Goal: Information Seeking & Learning: Learn about a topic

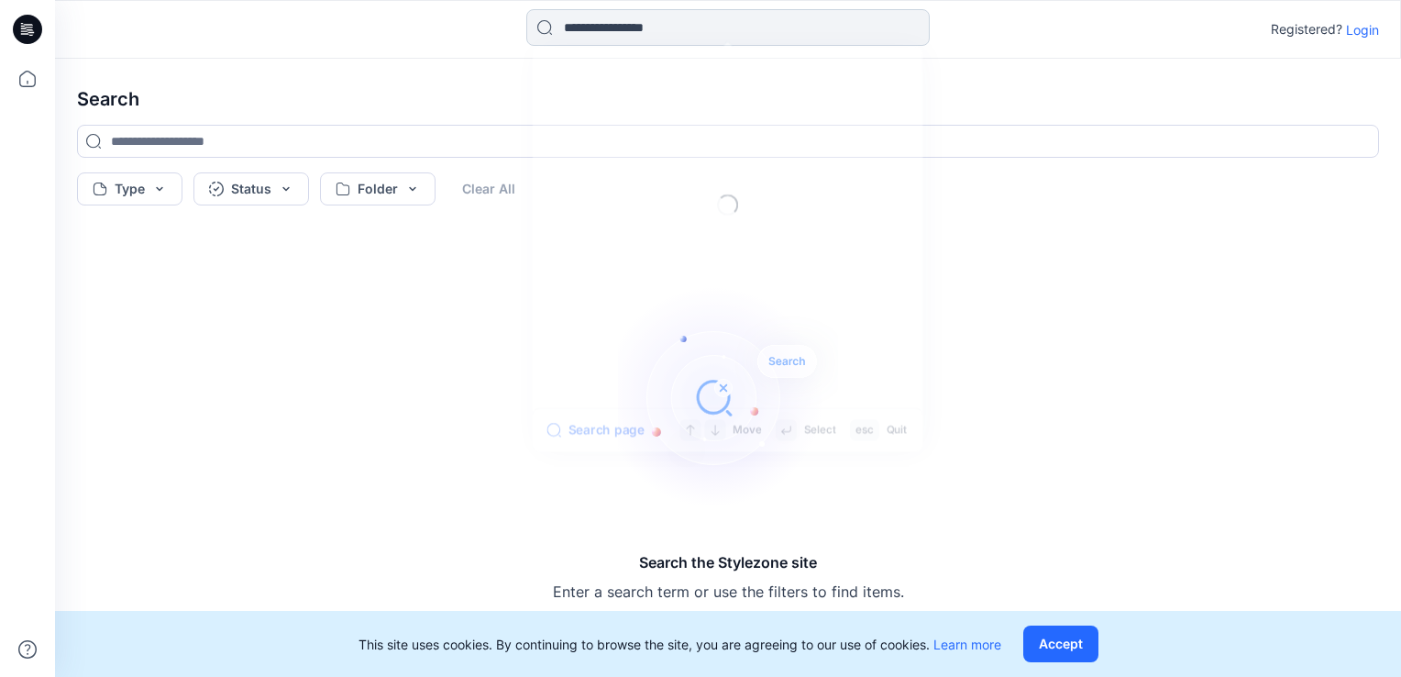
click at [699, 32] on input at bounding box center [728, 27] width 404 height 37
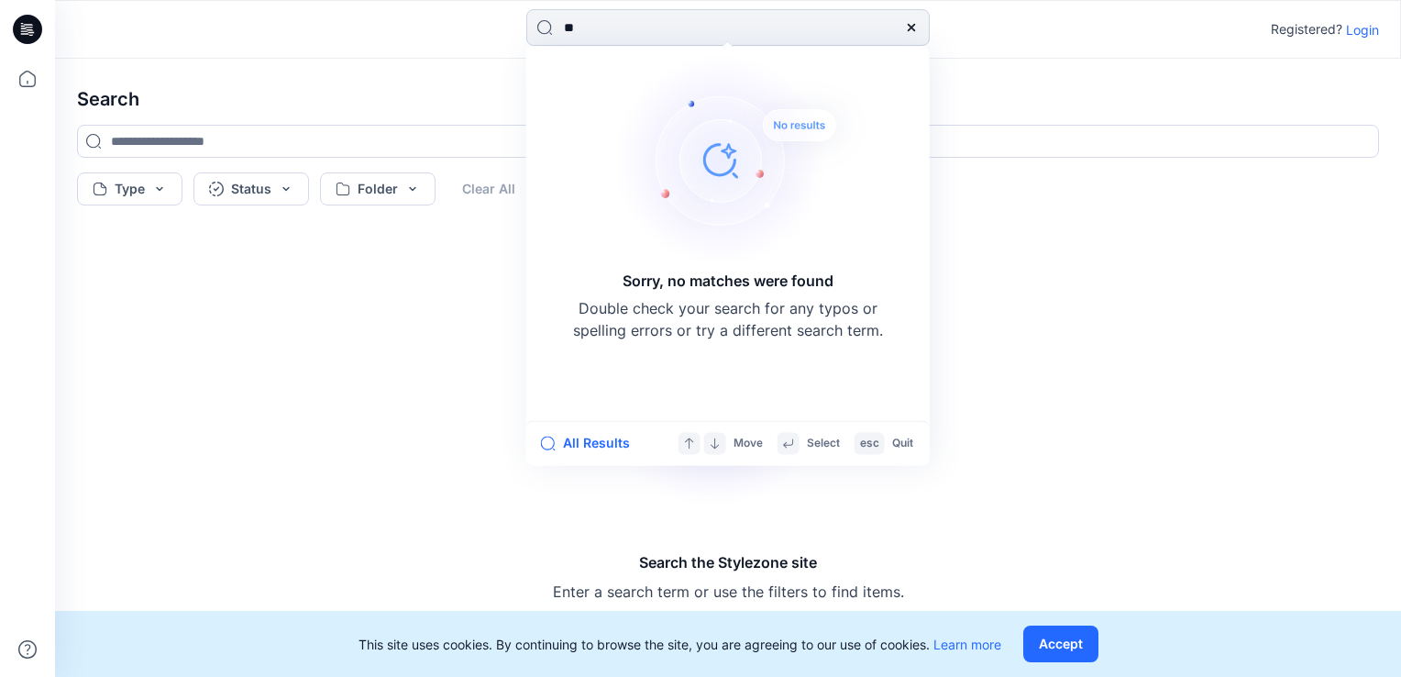
type input "*"
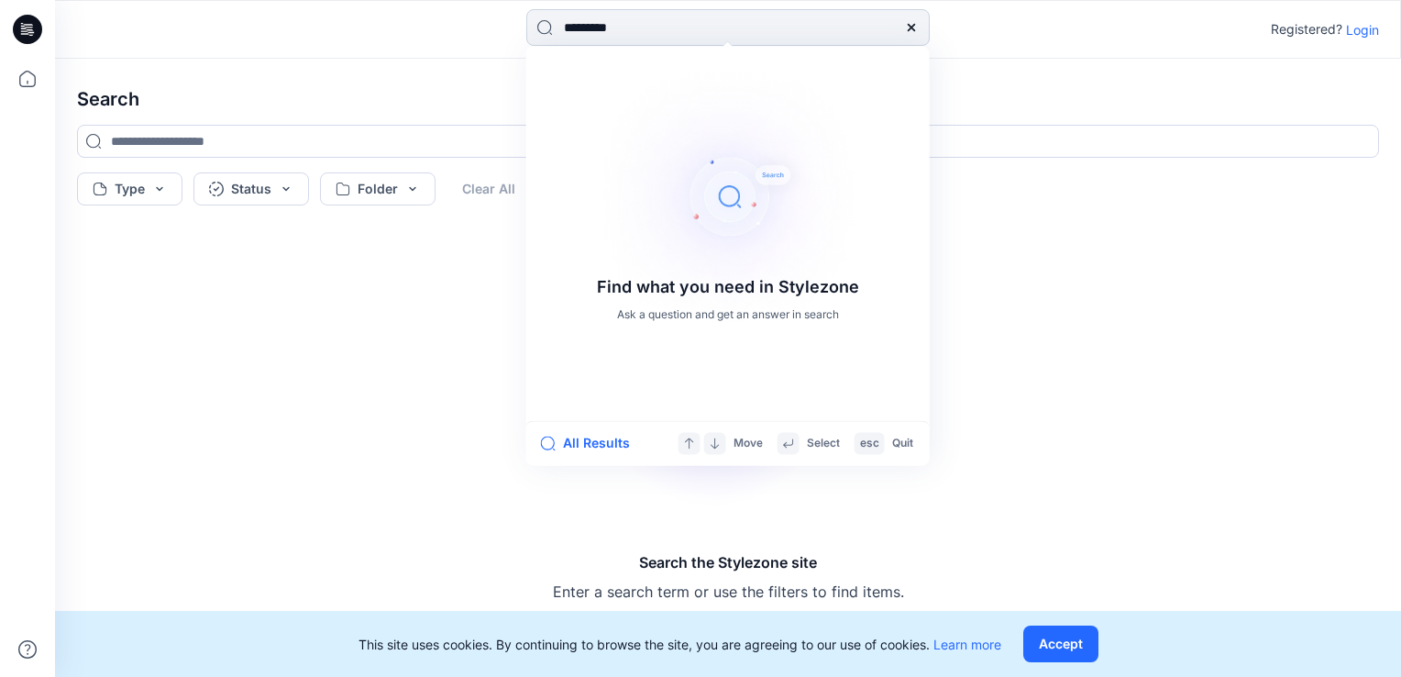
type input "**********"
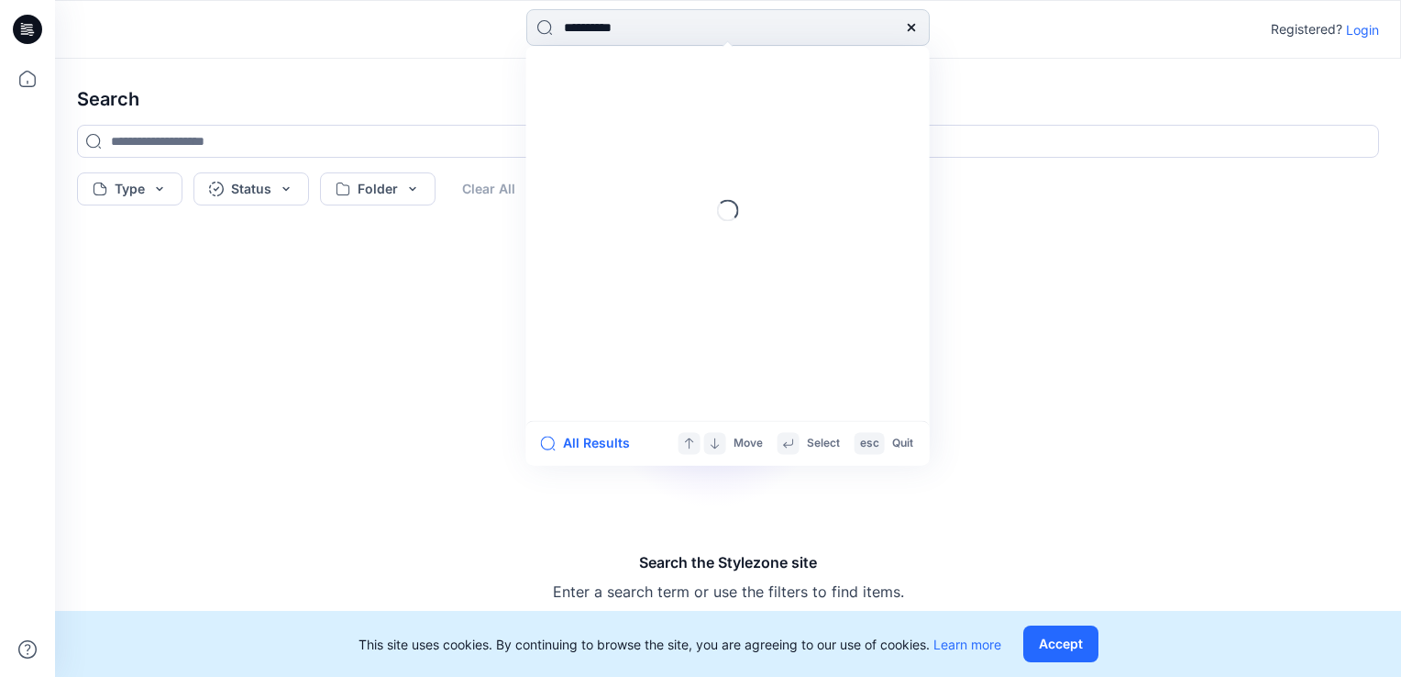
type input "**********"
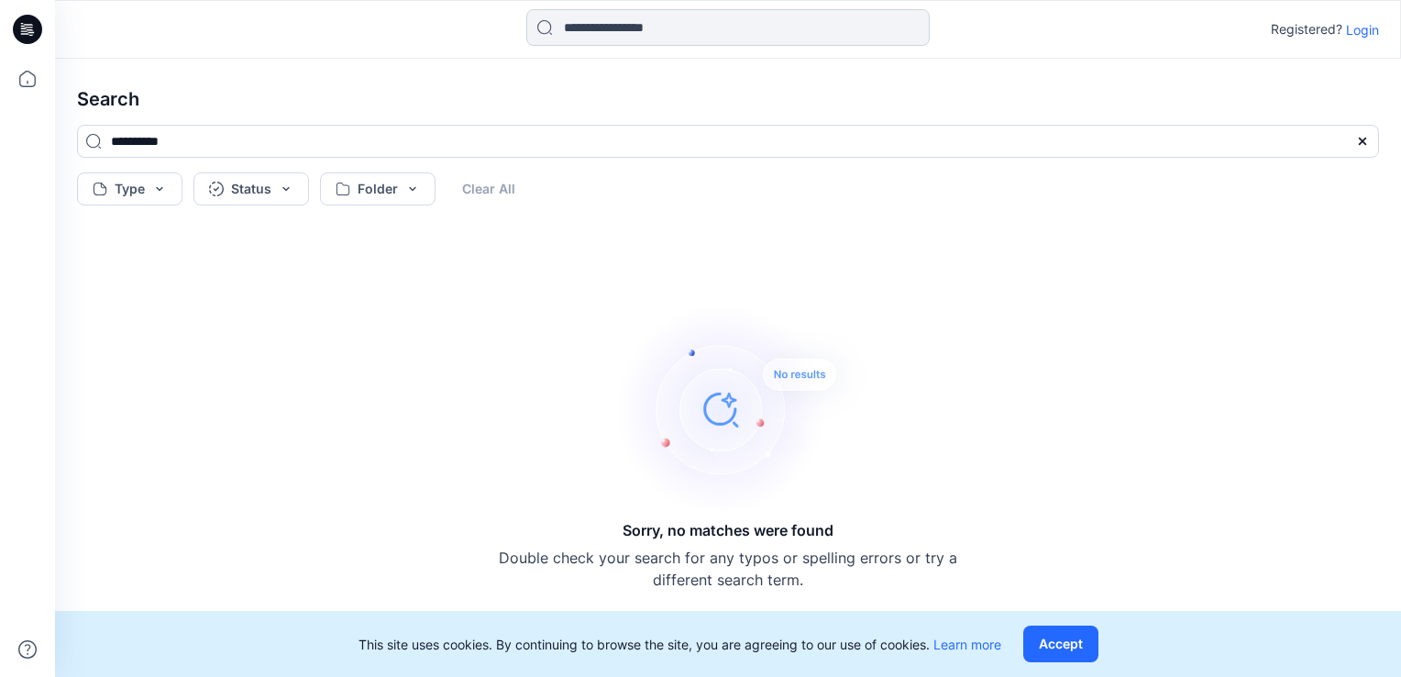
click at [734, 20] on input at bounding box center [728, 27] width 404 height 37
click at [28, 39] on icon at bounding box center [27, 29] width 29 height 29
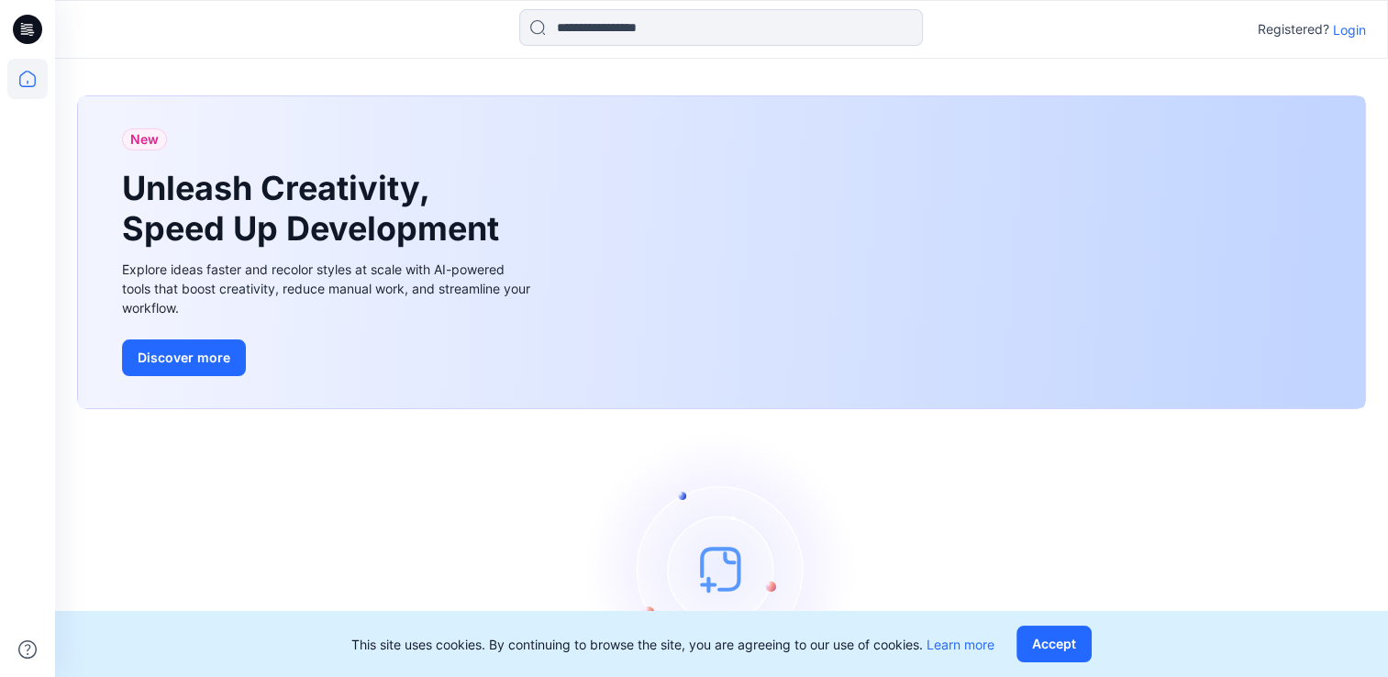
click at [1352, 28] on p "Login" at bounding box center [1349, 29] width 33 height 19
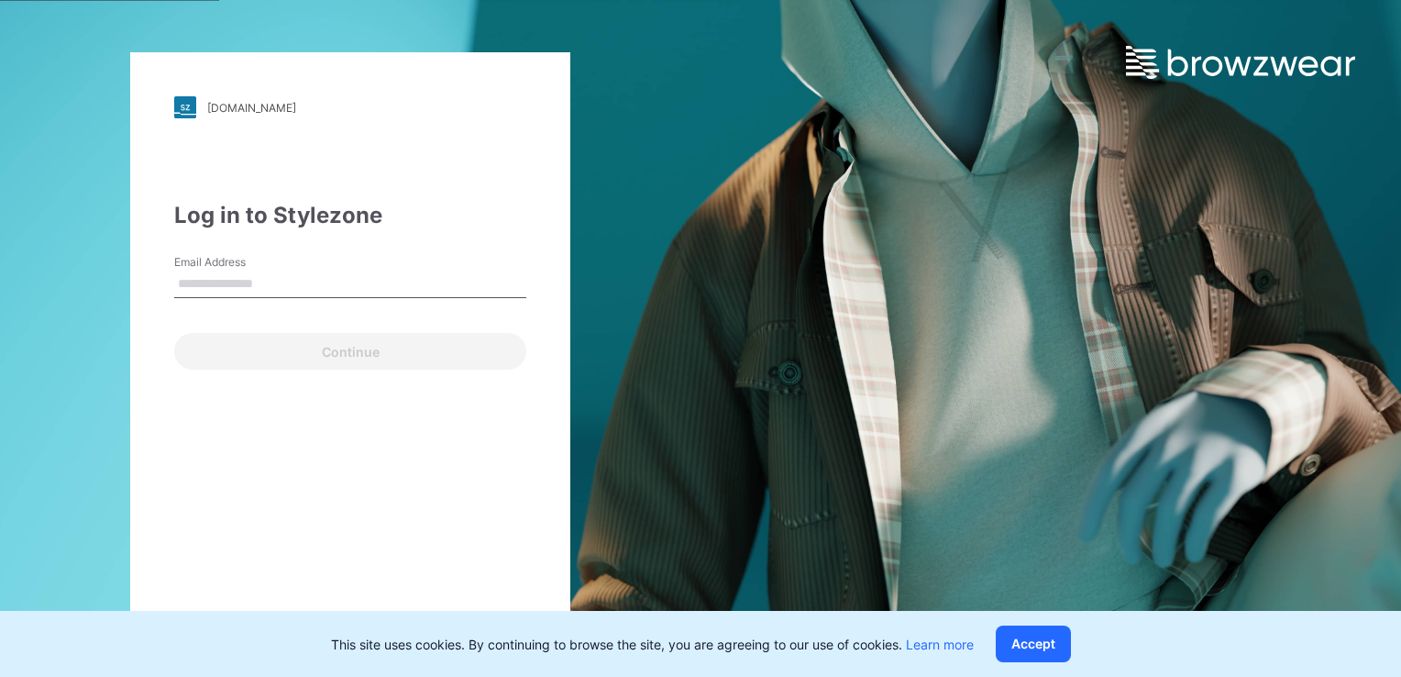
click at [238, 284] on input "Email Address" at bounding box center [350, 285] width 352 height 28
type input "**********"
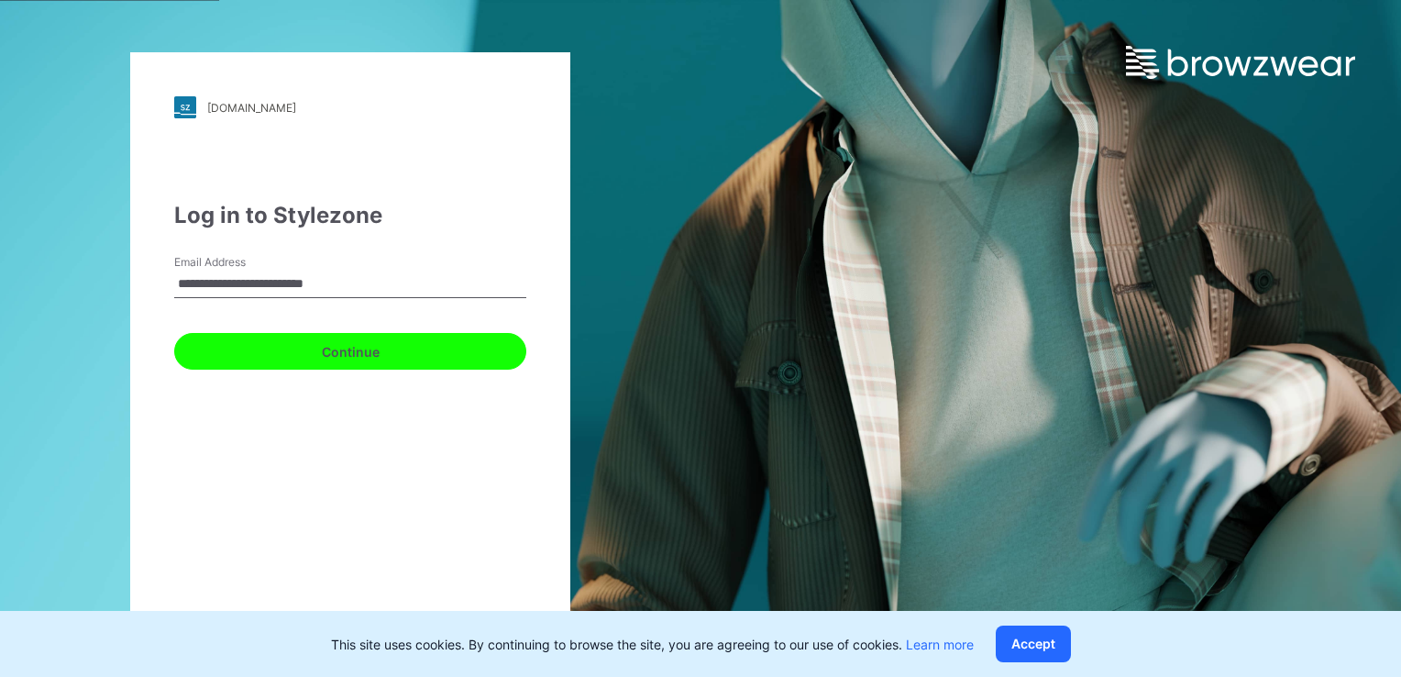
click at [325, 350] on button "Continue" at bounding box center [350, 351] width 352 height 37
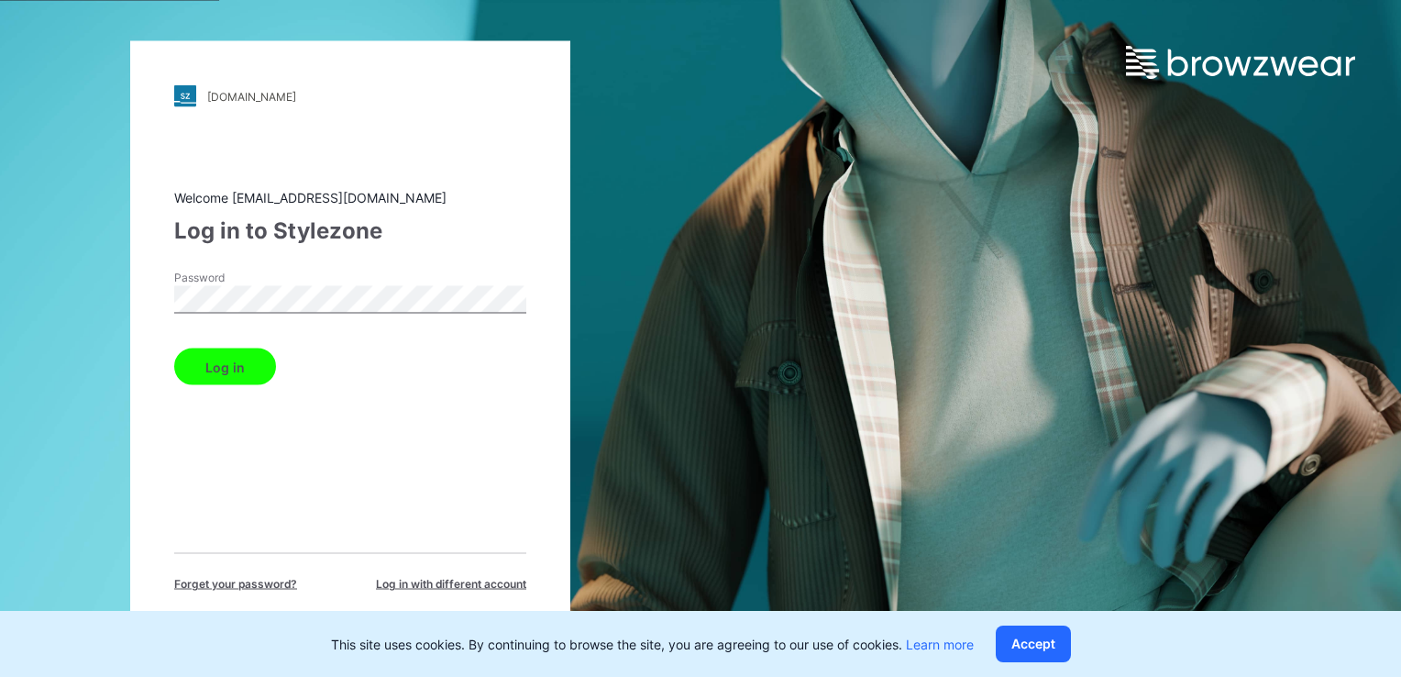
click at [216, 361] on button "Log in" at bounding box center [225, 367] width 102 height 37
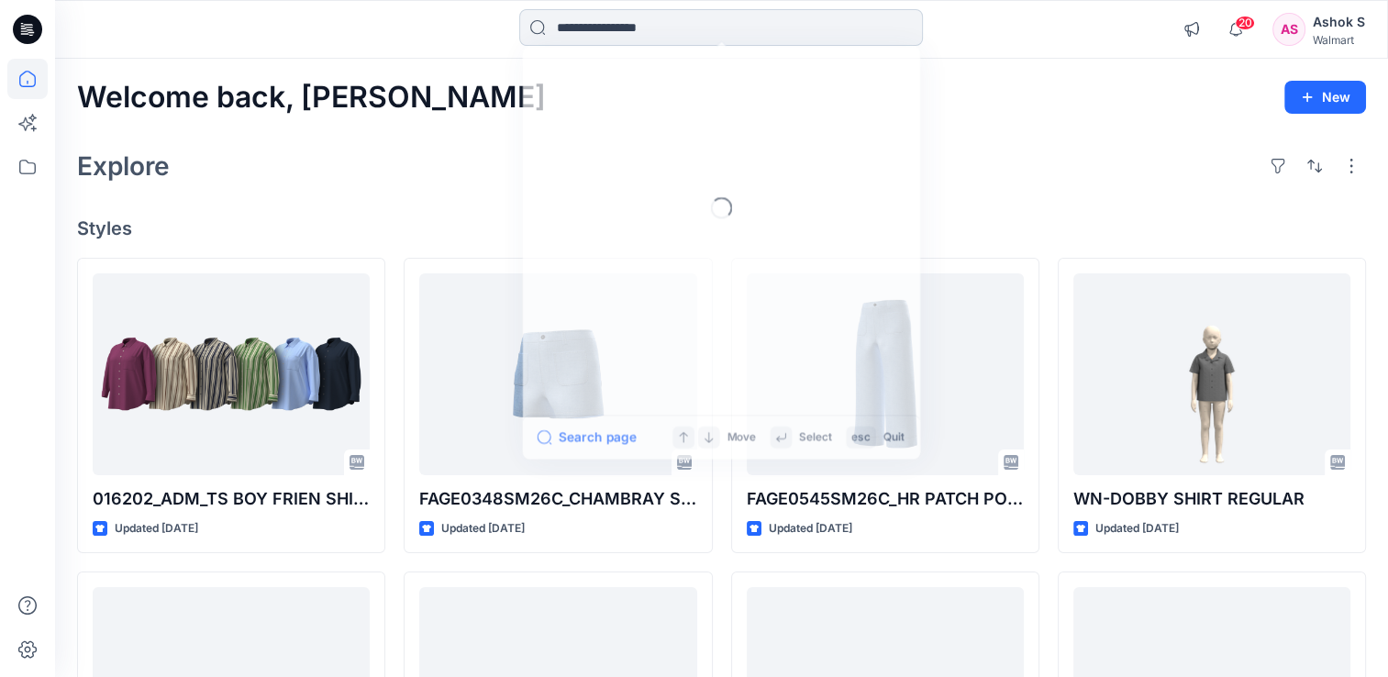
click at [726, 31] on input at bounding box center [721, 27] width 404 height 37
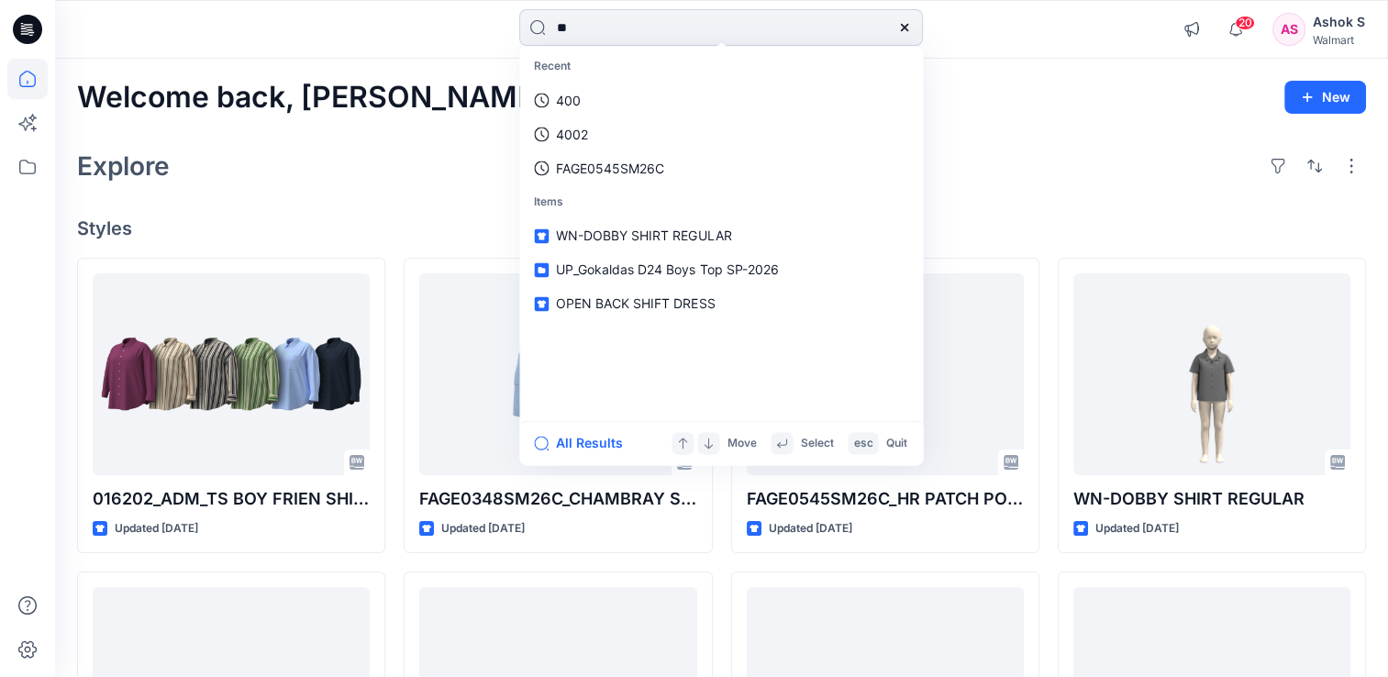
type input "*"
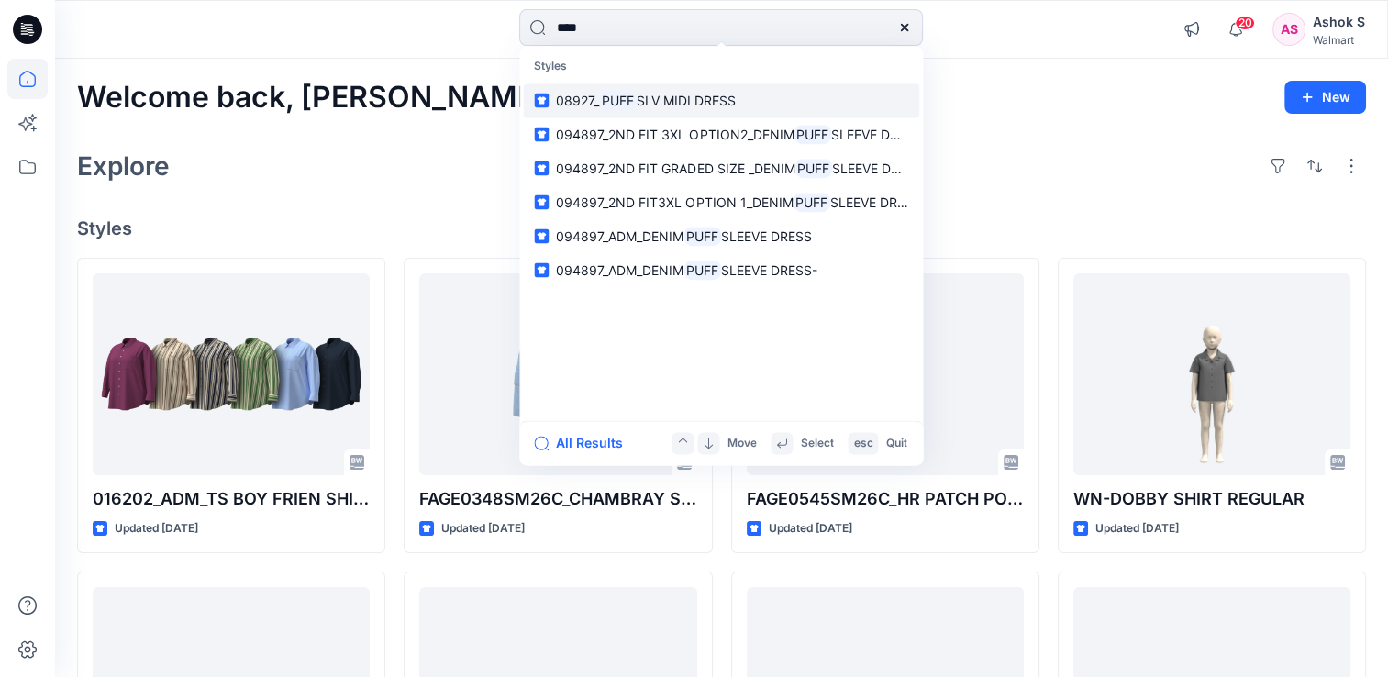
type input "****"
click at [693, 96] on span "SLV MIDI DRESS" at bounding box center [686, 101] width 99 height 16
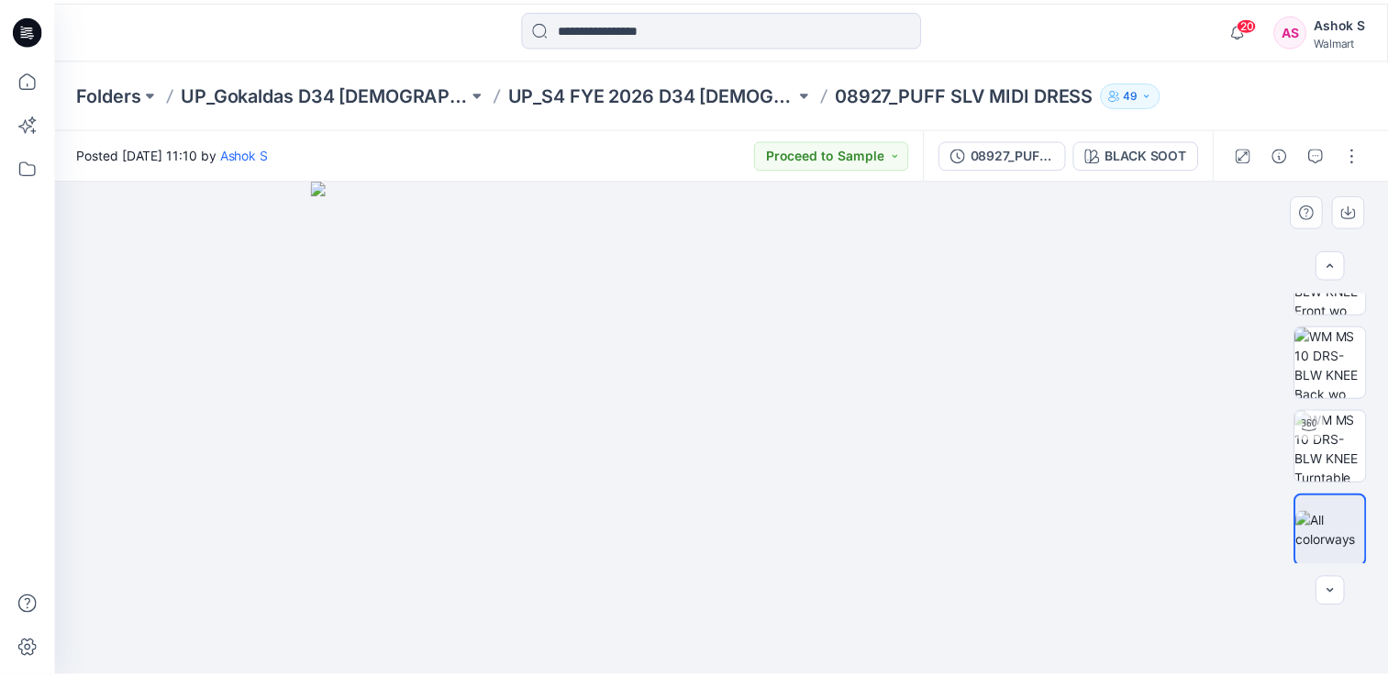
scroll to position [138, 0]
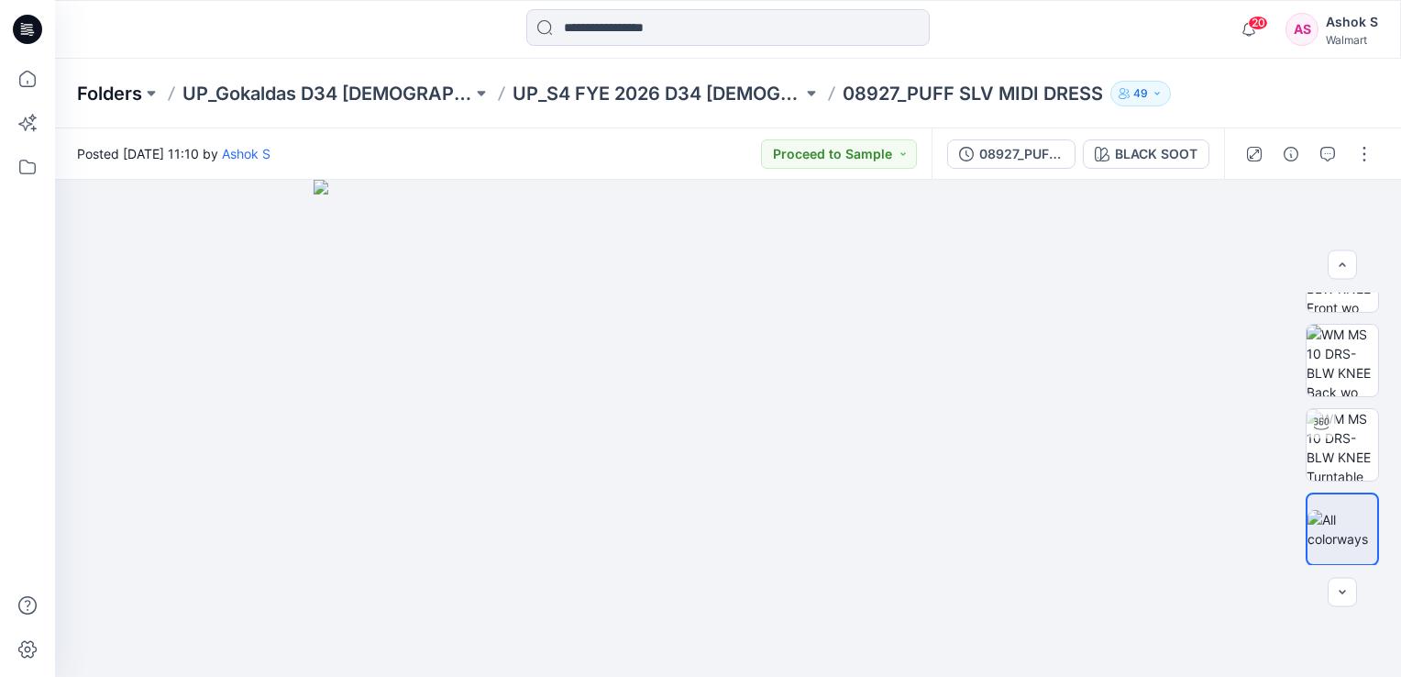
click at [112, 94] on p "Folders" at bounding box center [109, 94] width 65 height 26
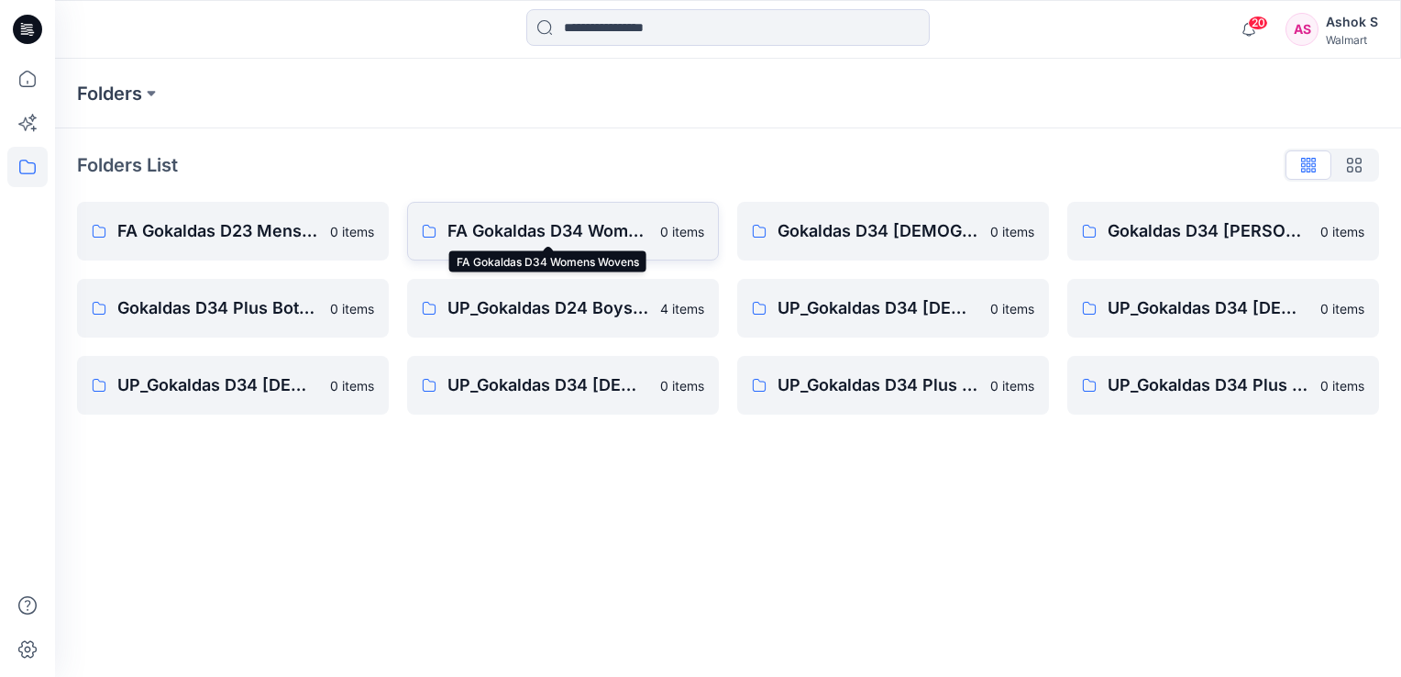
click at [600, 236] on p "FA Gokaldas D34 Womens Wovens" at bounding box center [549, 231] width 202 height 26
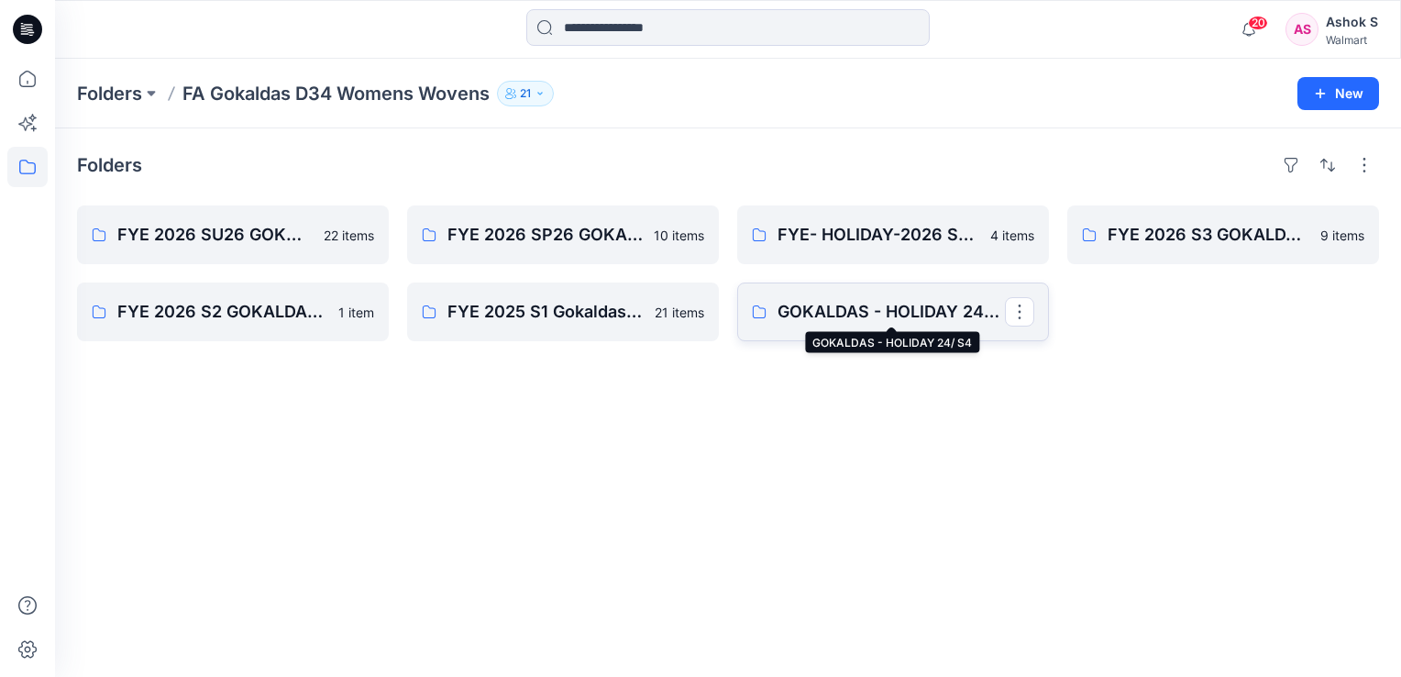
click at [958, 303] on p "GOKALDAS - HOLIDAY 24/ S4" at bounding box center [891, 312] width 227 height 26
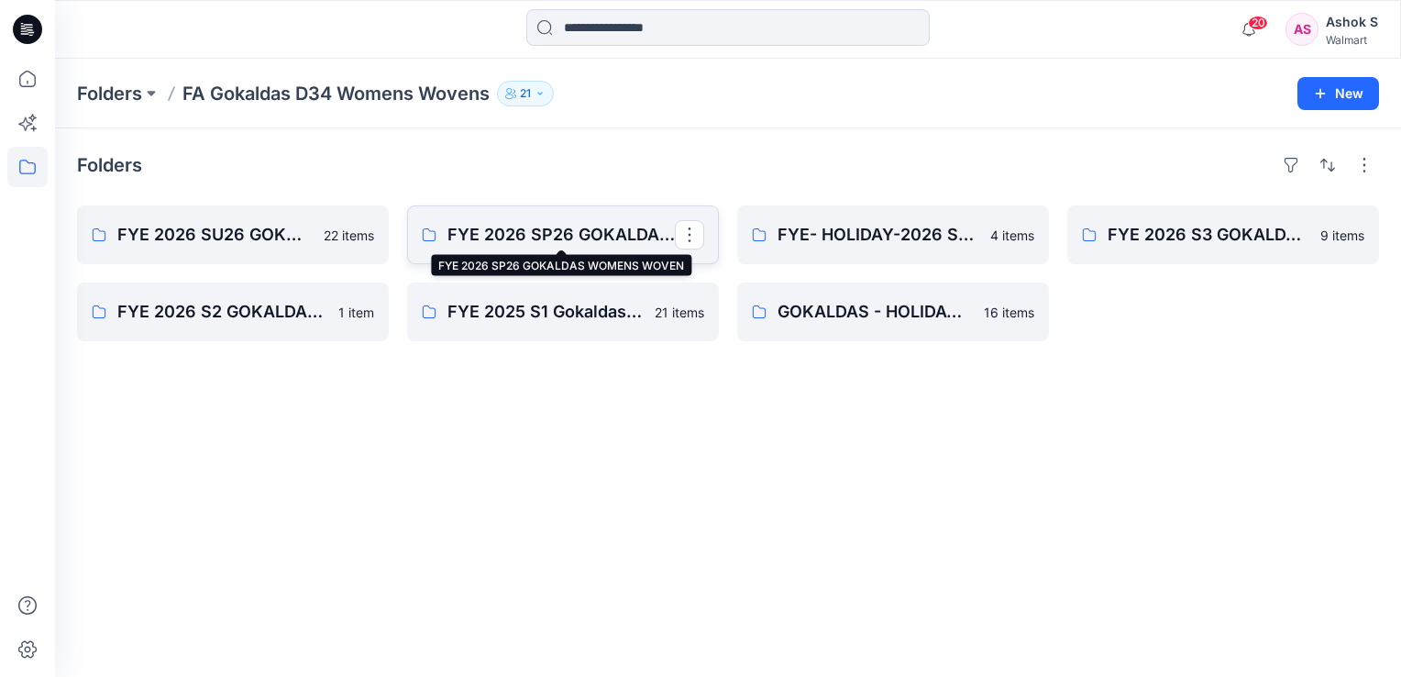
click at [578, 235] on p "FYE 2026 SP26 GOKALDAS WOMENS WOVEN" at bounding box center [561, 235] width 227 height 26
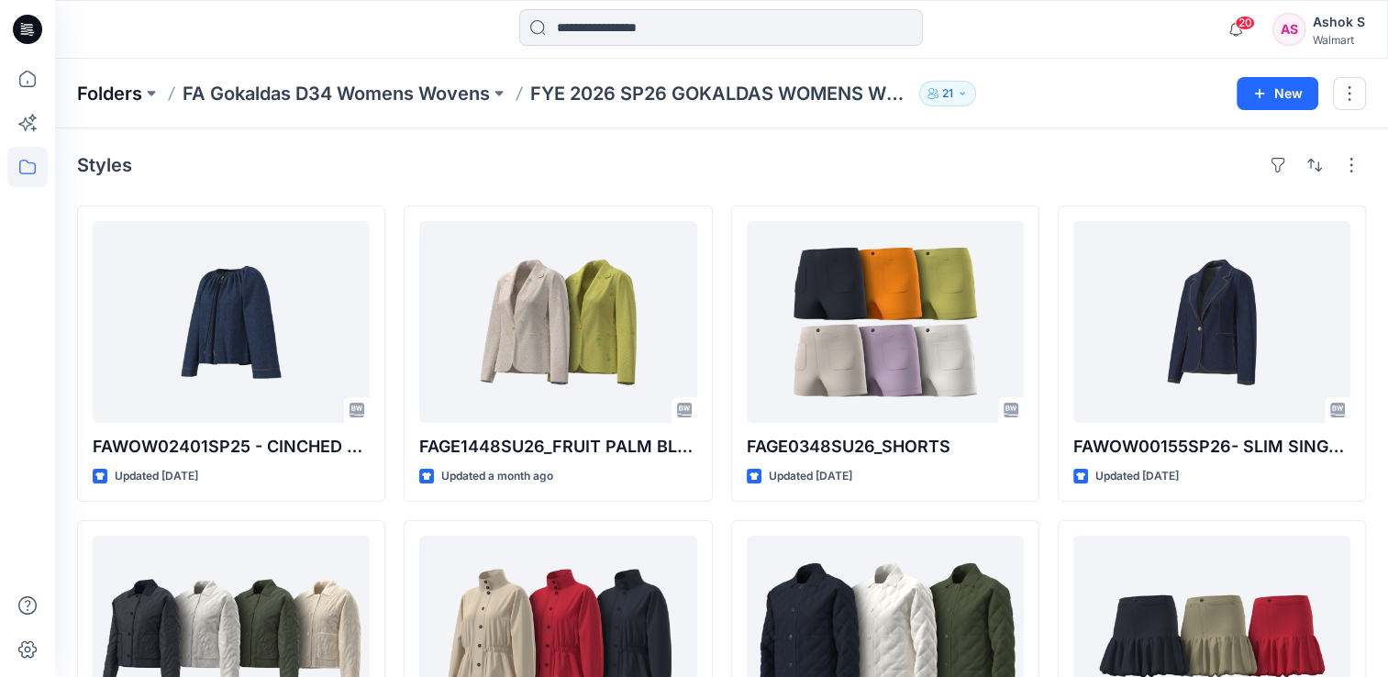
click at [140, 90] on p "Folders" at bounding box center [109, 94] width 65 height 26
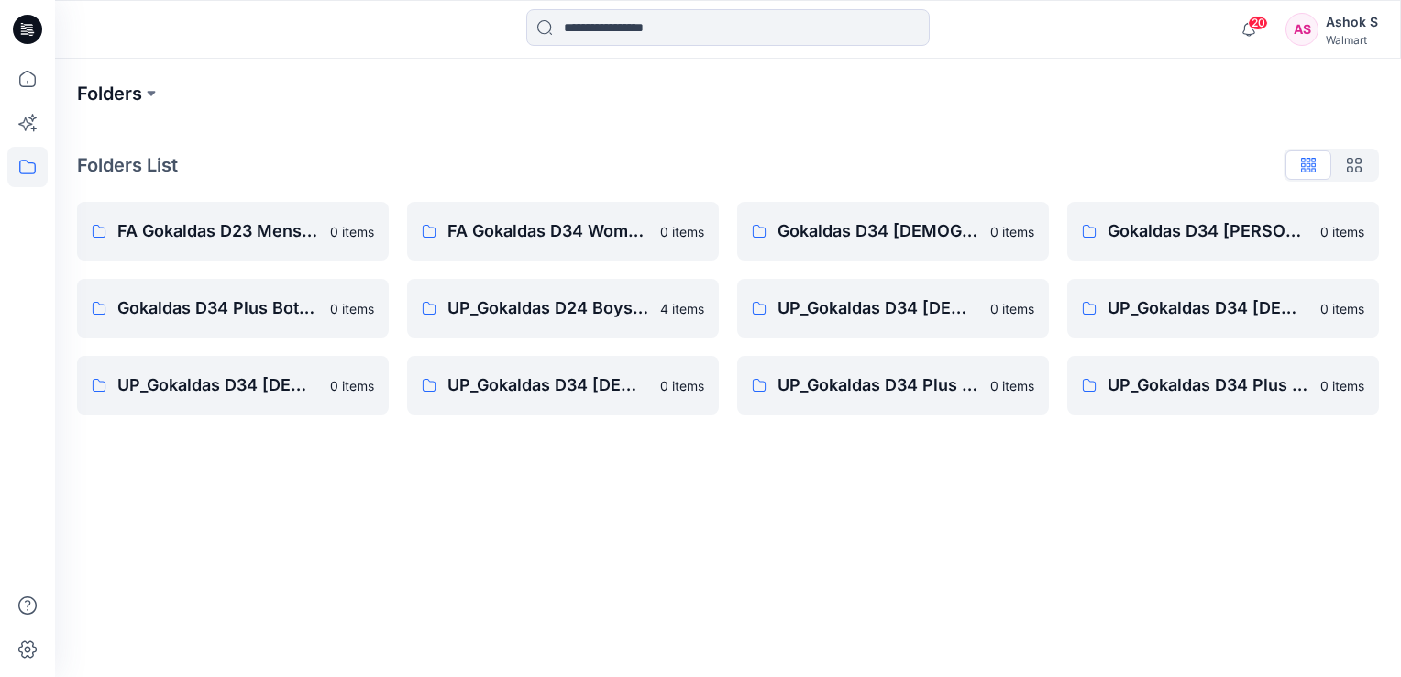
click at [137, 93] on p "Folders" at bounding box center [109, 94] width 65 height 26
click at [270, 302] on p "Gokaldas D34 Plus Bottoms" at bounding box center [218, 308] width 202 height 26
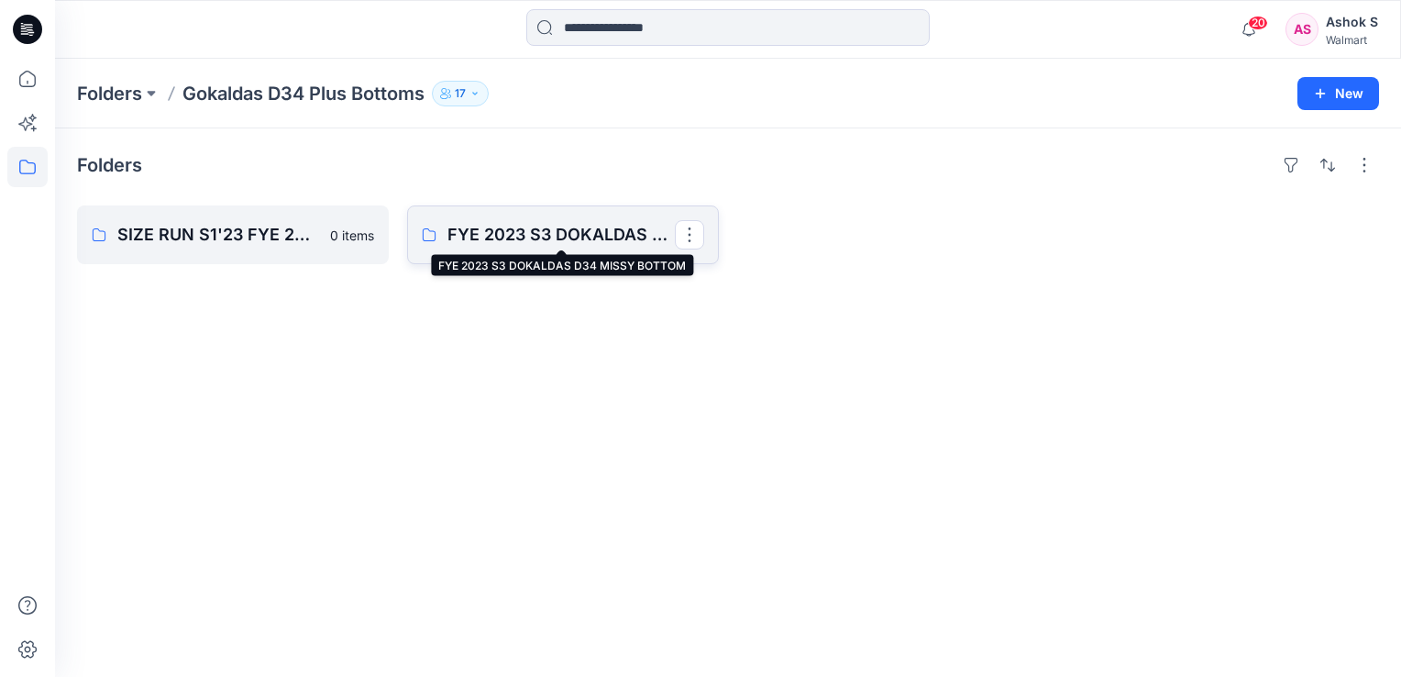
click at [526, 234] on p "FYE 2023 S3 DOKALDAS D34 MISSY BOTTOM" at bounding box center [561, 235] width 227 height 26
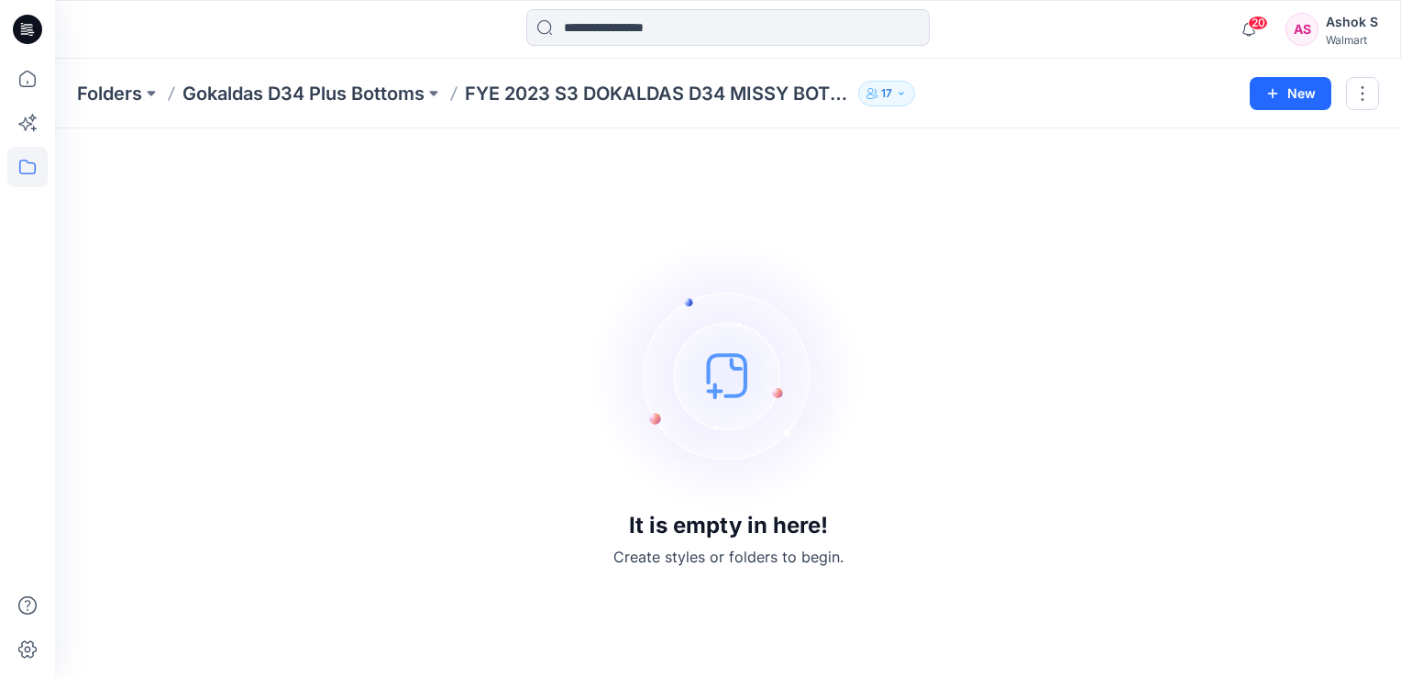
click at [30, 30] on icon at bounding box center [30, 29] width 7 height 1
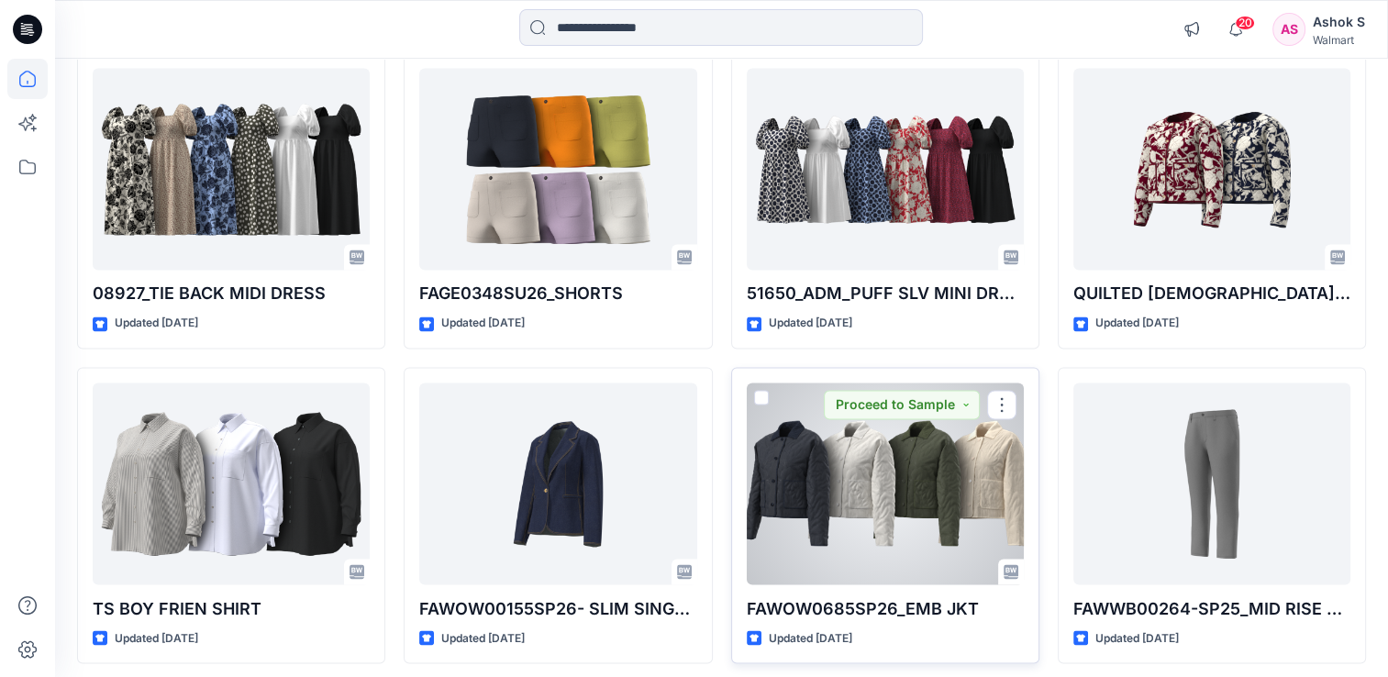
scroll to position [3024, 0]
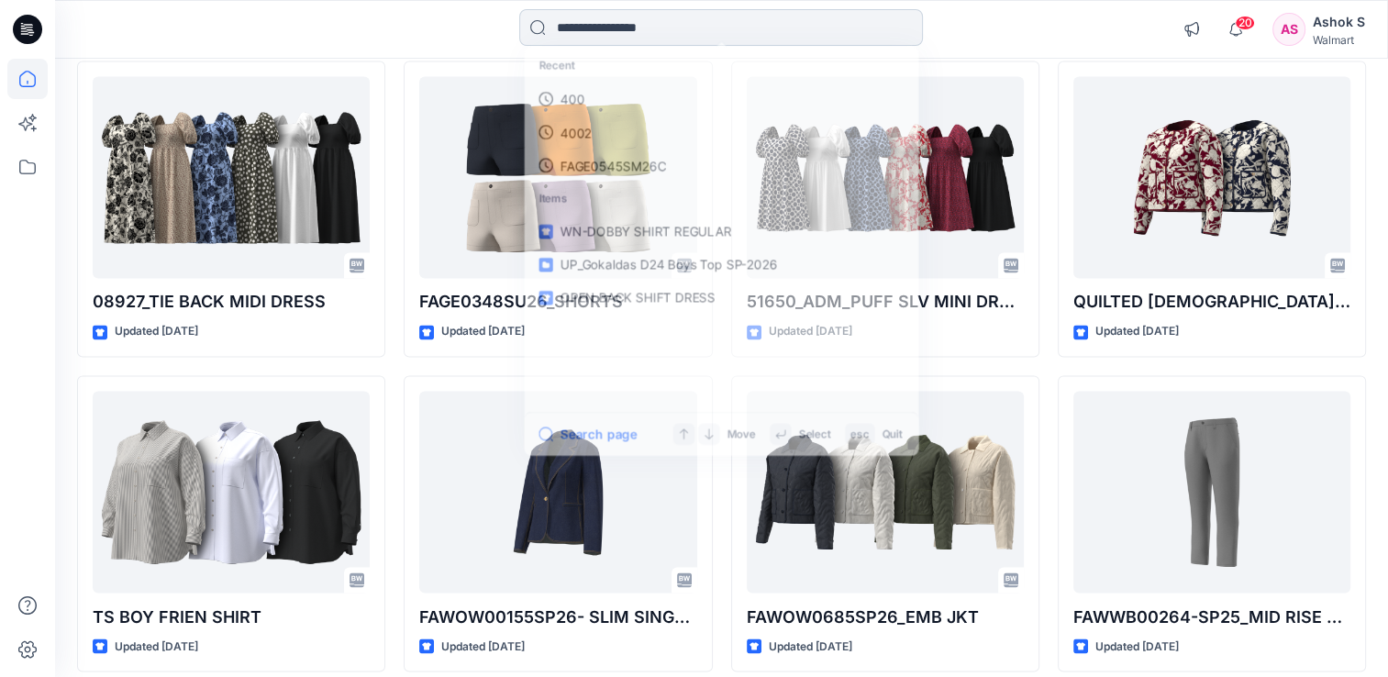
click at [594, 28] on input at bounding box center [721, 27] width 404 height 37
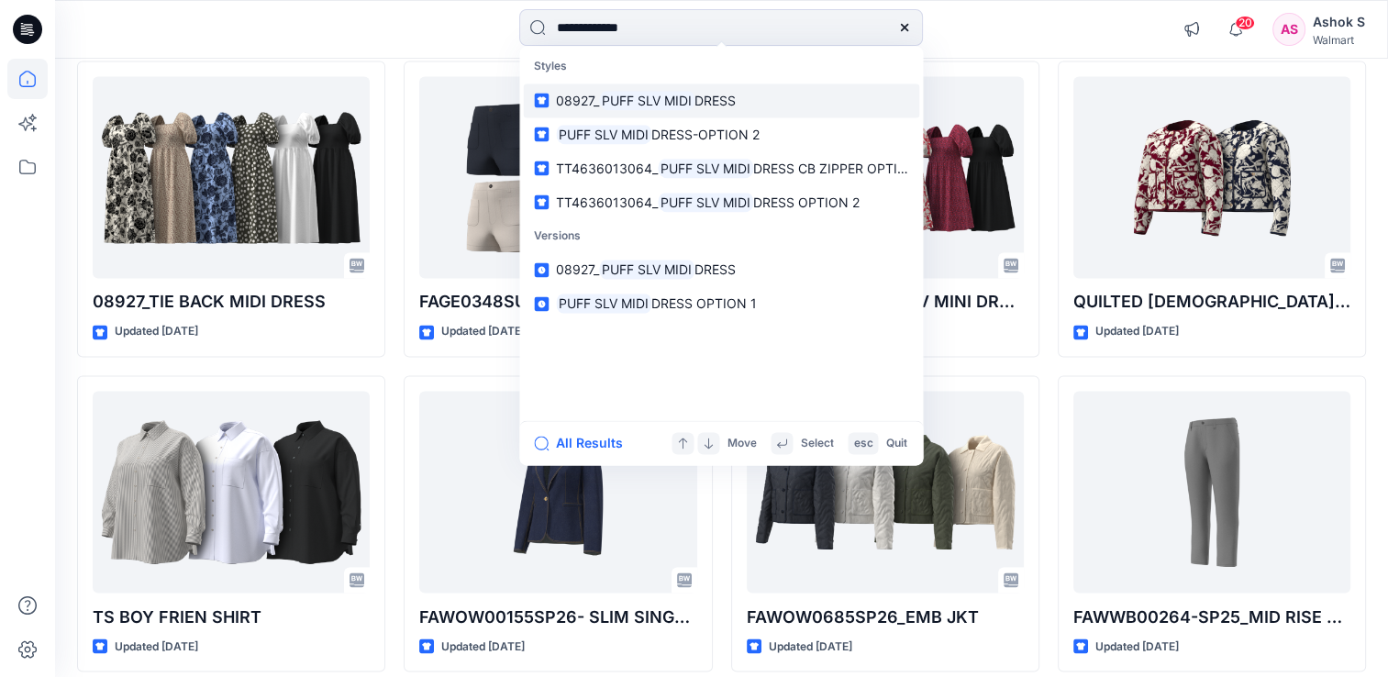
type input "**********"
click at [703, 98] on span "DRESS" at bounding box center [714, 101] width 41 height 16
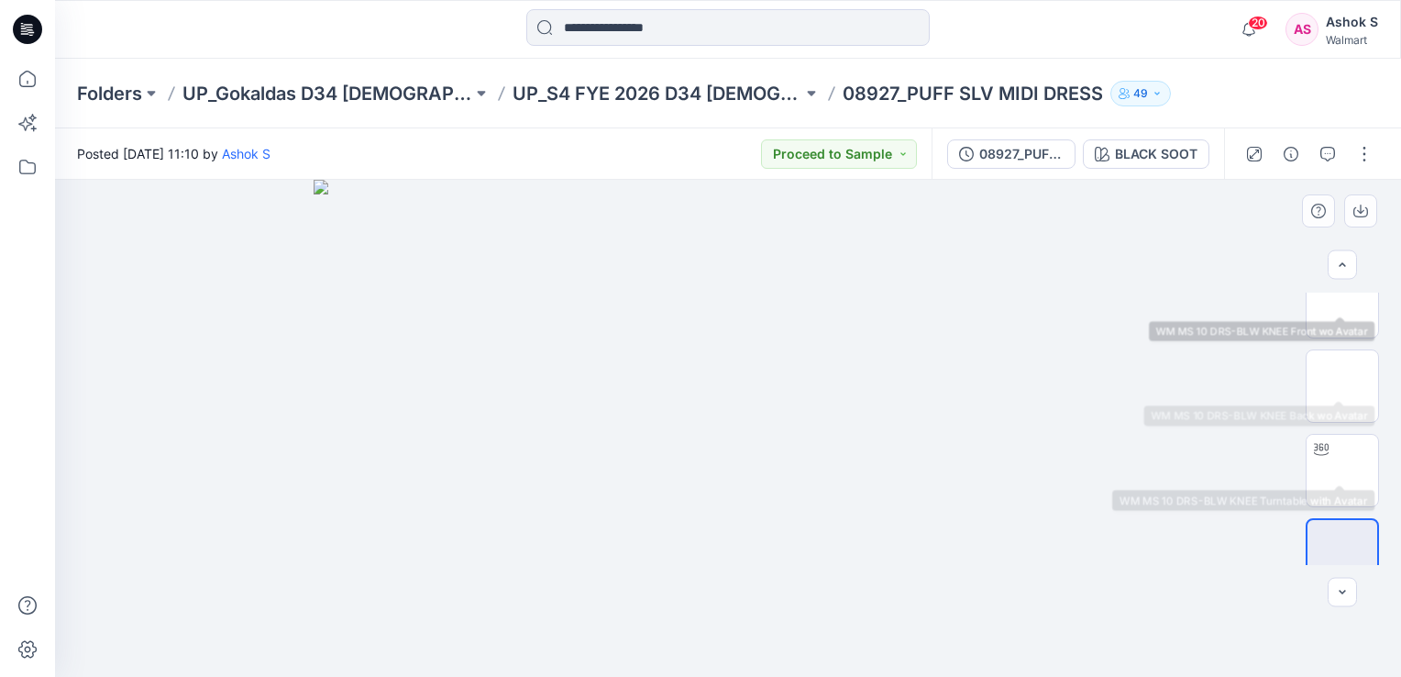
scroll to position [138, 0]
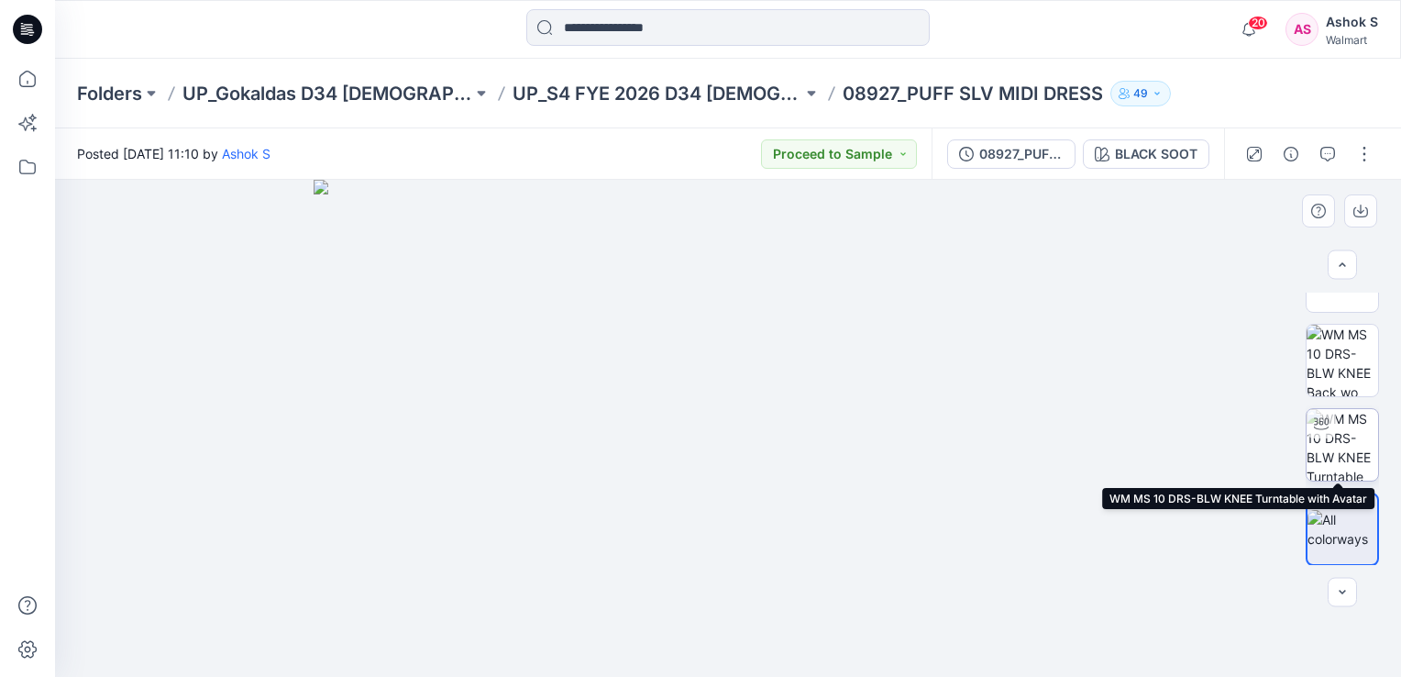
click at [1357, 424] on img at bounding box center [1343, 445] width 72 height 72
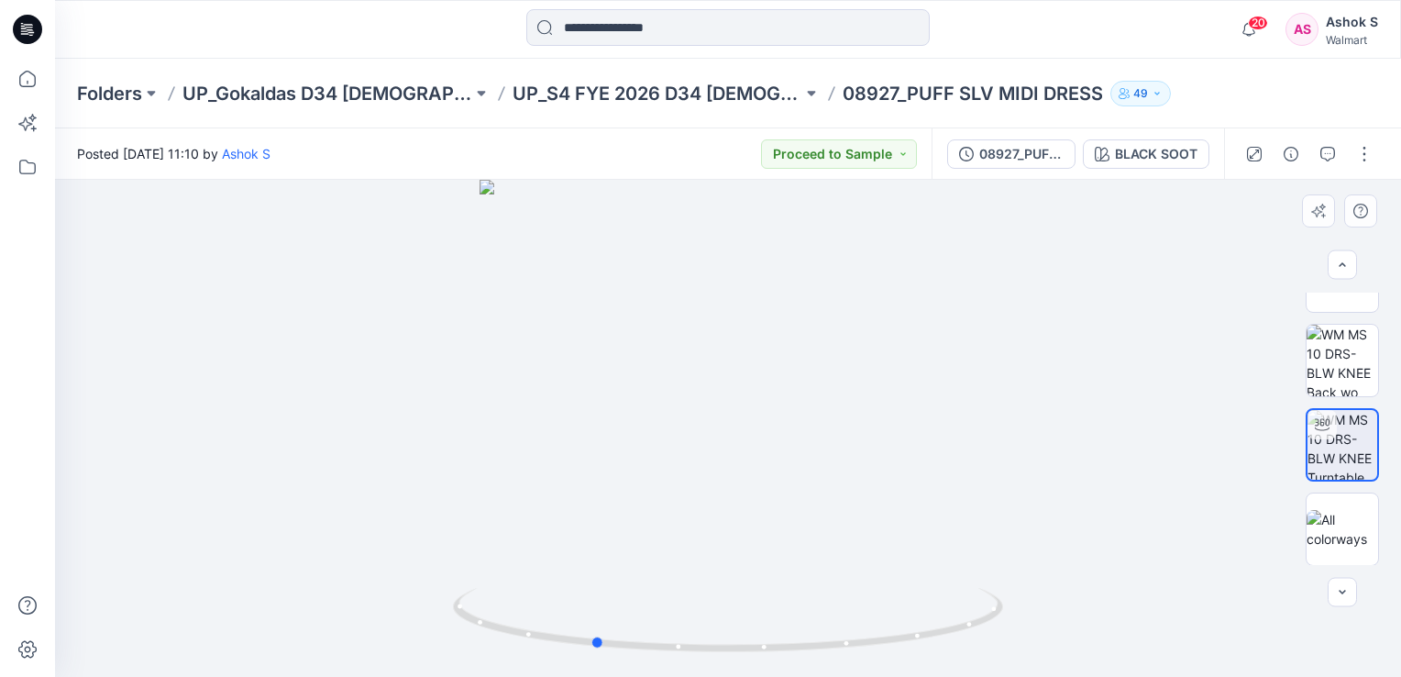
drag, startPoint x: 656, startPoint y: 285, endPoint x: 1087, endPoint y: 485, distance: 475.2
click at [1072, 490] on div at bounding box center [728, 428] width 1346 height 497
